Goal: Transaction & Acquisition: Download file/media

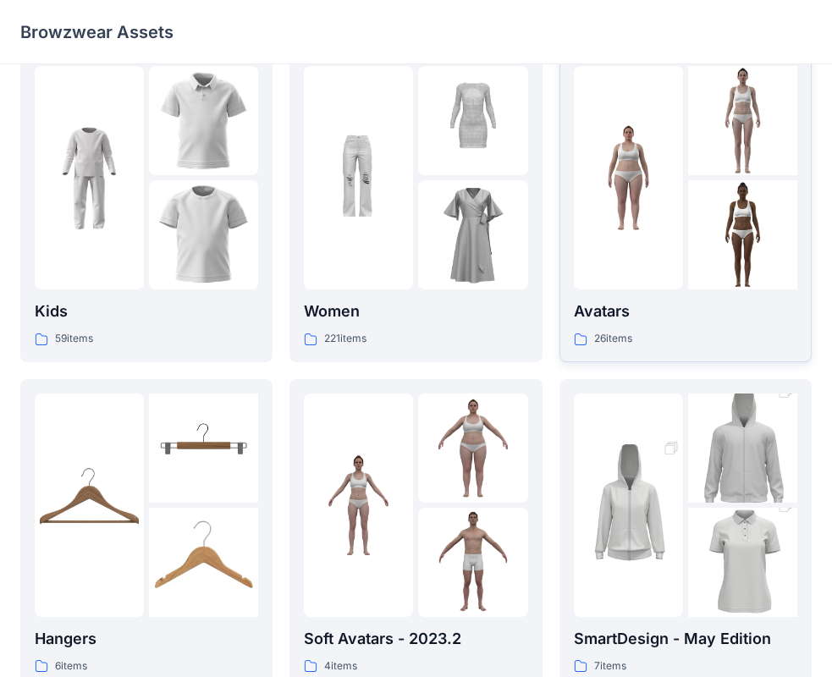
scroll to position [31, 0]
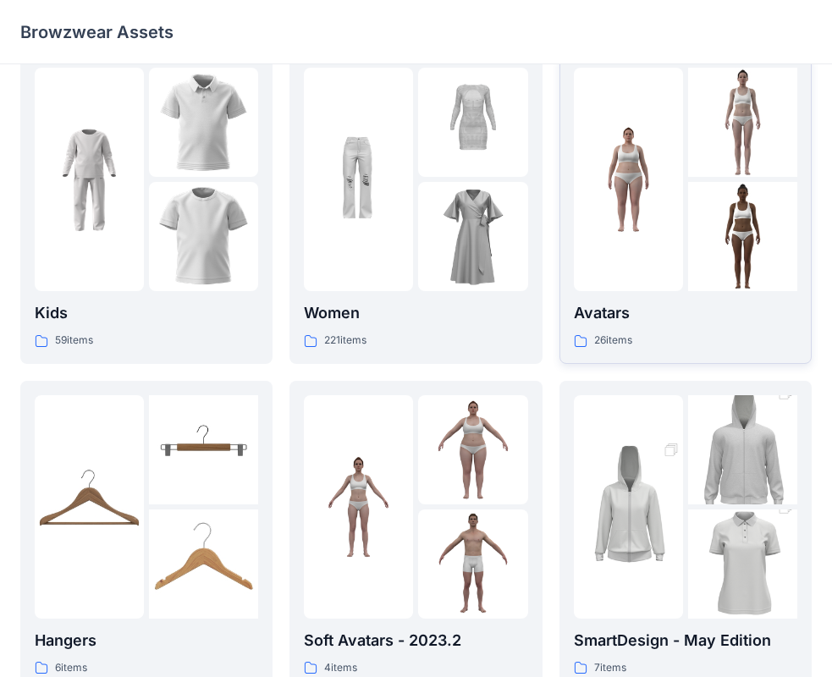
click at [670, 262] on div at bounding box center [628, 179] width 109 height 223
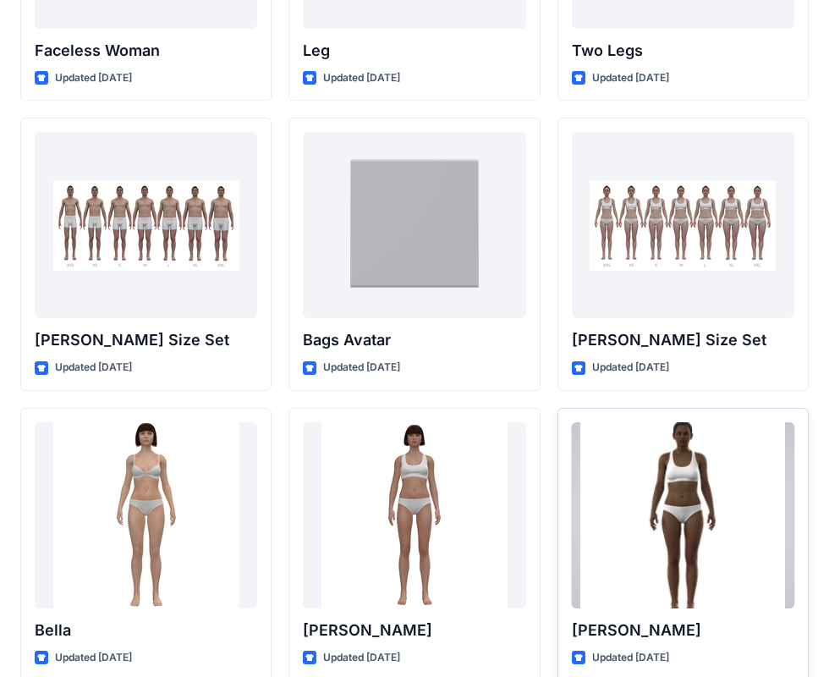
scroll to position [1622, 0]
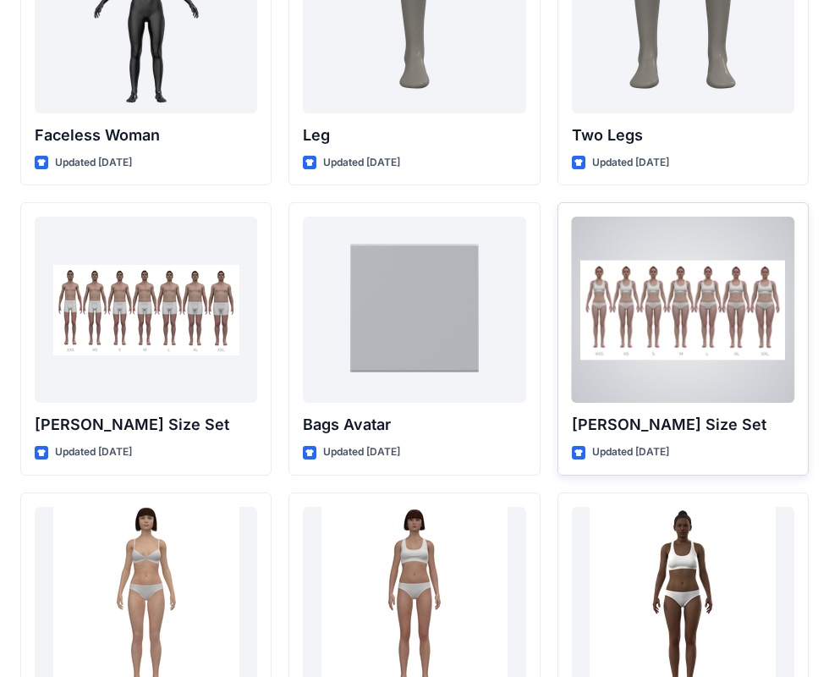
click at [658, 331] on div at bounding box center [683, 310] width 223 height 186
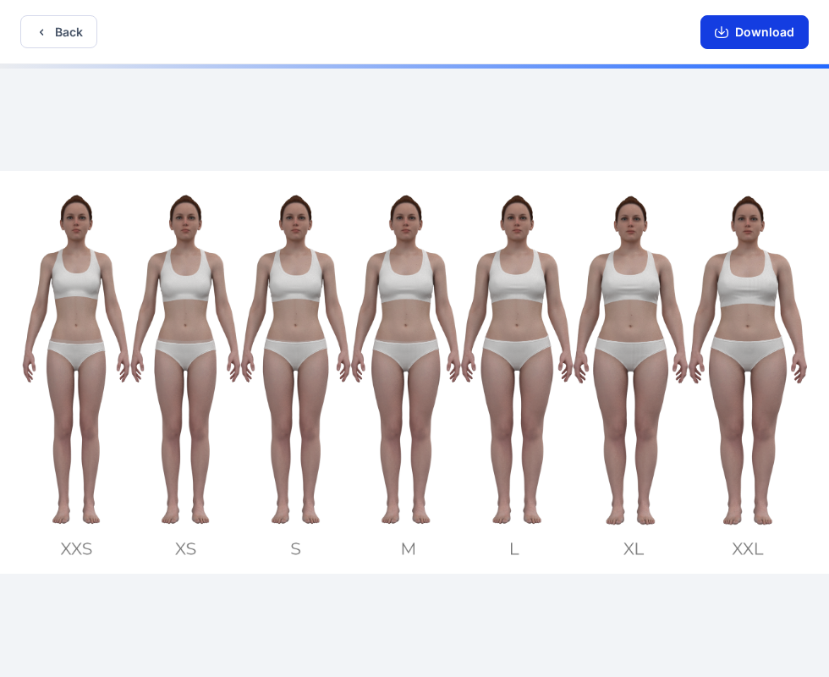
click at [773, 41] on button "Download" at bounding box center [755, 32] width 108 height 34
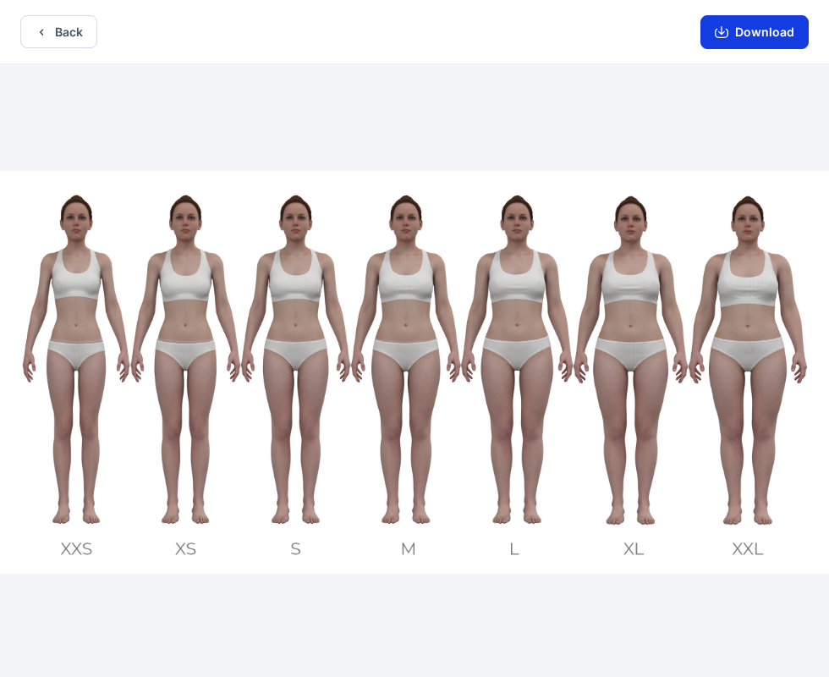
click at [759, 34] on button "Download" at bounding box center [755, 32] width 108 height 34
